Goal: Information Seeking & Learning: Learn about a topic

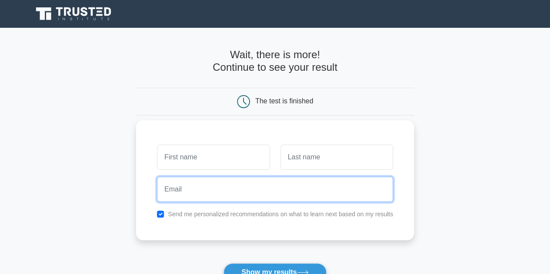
click at [227, 189] on input "email" at bounding box center [275, 189] width 236 height 25
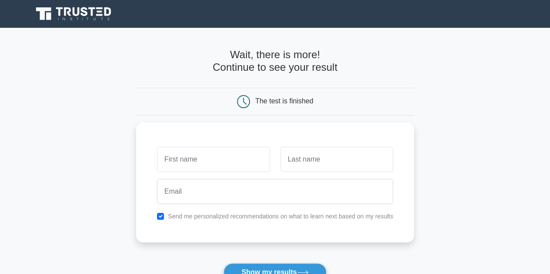
click at [285, 51] on h4 "Wait, there is more! Continue to see your result" at bounding box center [275, 61] width 278 height 25
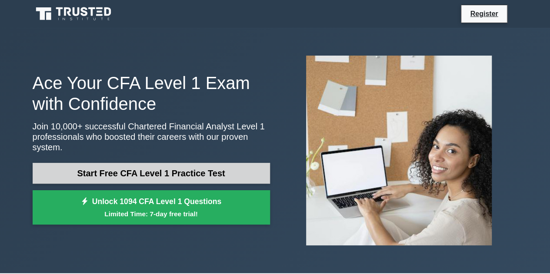
click at [178, 170] on link "Start Free CFA Level 1 Practice Test" at bounding box center [151, 173] width 237 height 21
